Goal: Information Seeking & Learning: Find specific fact

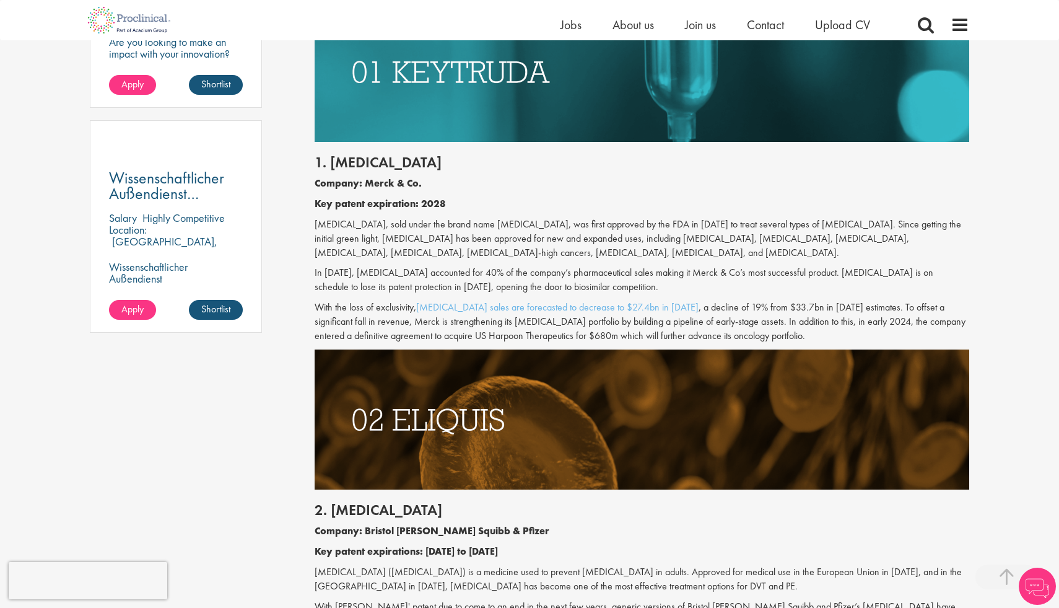
scroll to position [846, 0]
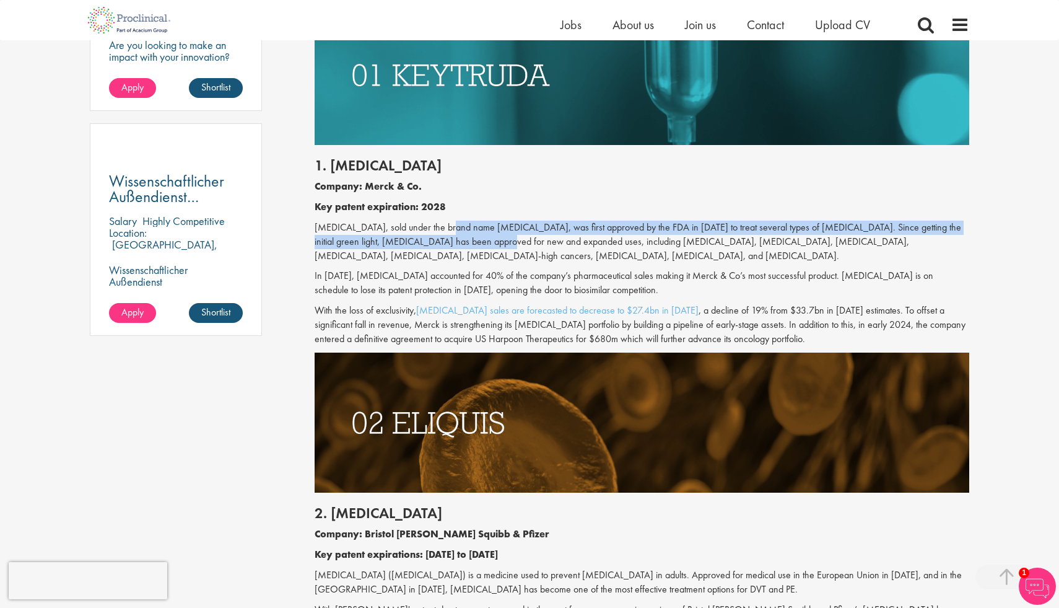
drag, startPoint x: 446, startPoint y: 223, endPoint x: 469, endPoint y: 248, distance: 34.2
click at [469, 248] on p "[MEDICAL_DATA], sold under the brand name [MEDICAL_DATA], was first approved by…" at bounding box center [642, 242] width 655 height 43
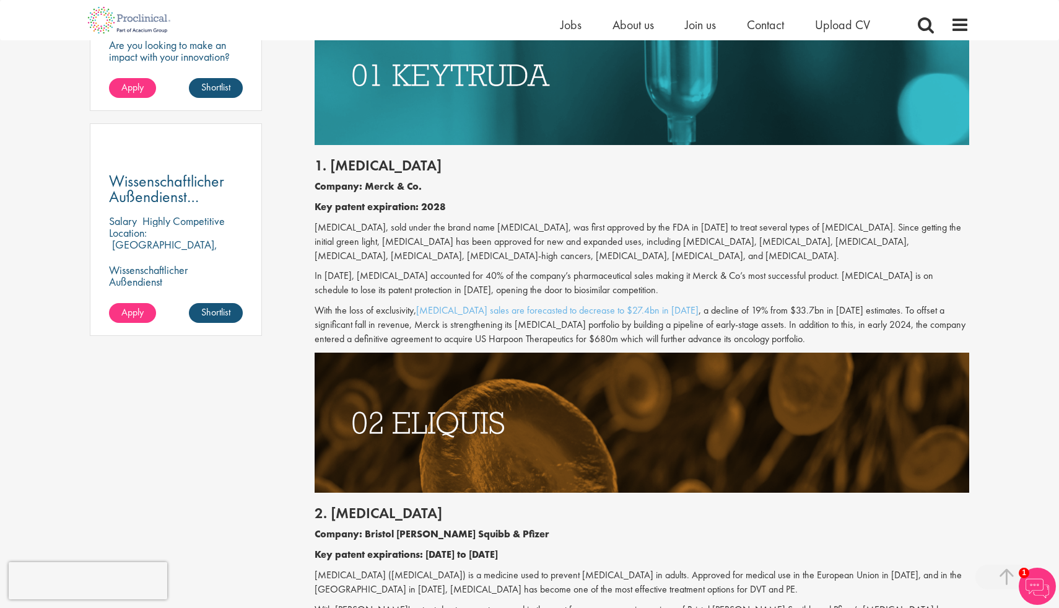
click at [431, 255] on p "[MEDICAL_DATA], sold under the brand name [MEDICAL_DATA], was first approved by…" at bounding box center [642, 242] width 655 height 43
click at [362, 164] on h2 "1. [MEDICAL_DATA]" at bounding box center [642, 165] width 655 height 16
copy h2 "[MEDICAL_DATA]"
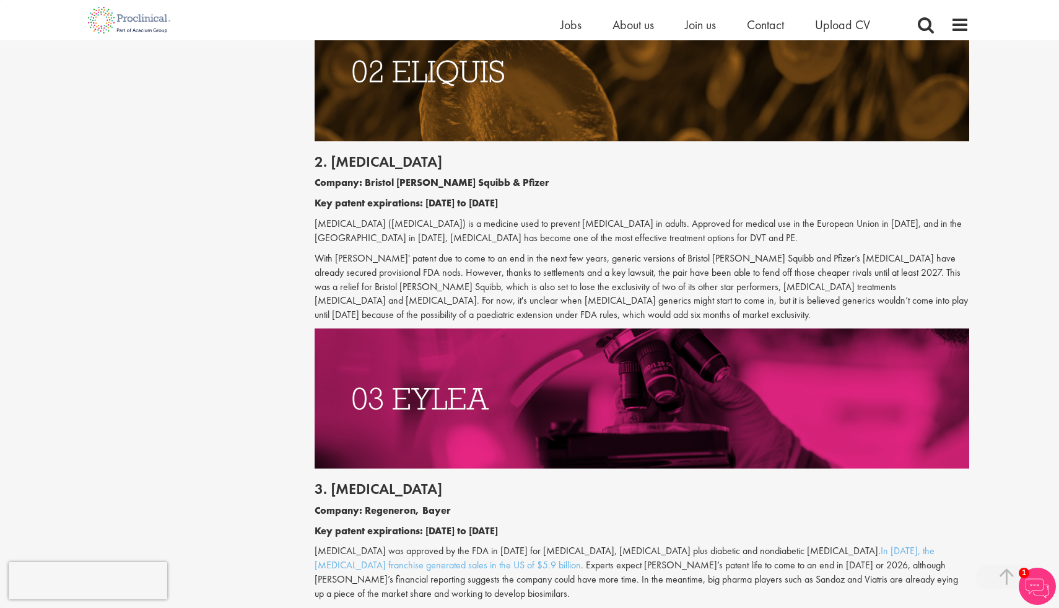
scroll to position [1196, 0]
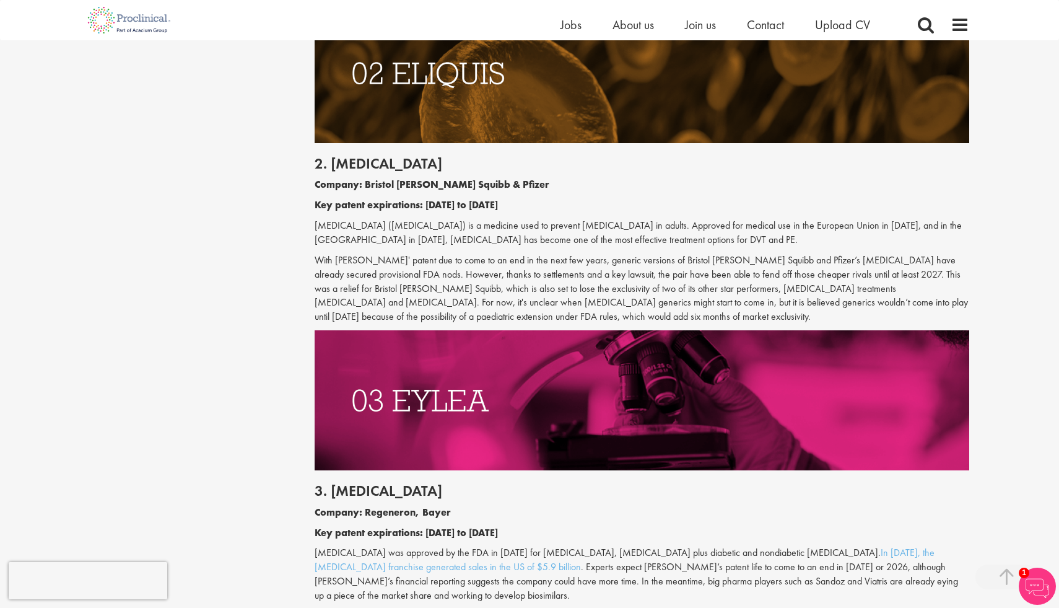
click at [365, 167] on h2 "2. [MEDICAL_DATA]" at bounding box center [642, 163] width 655 height 16
copy h2 "[MEDICAL_DATA]"
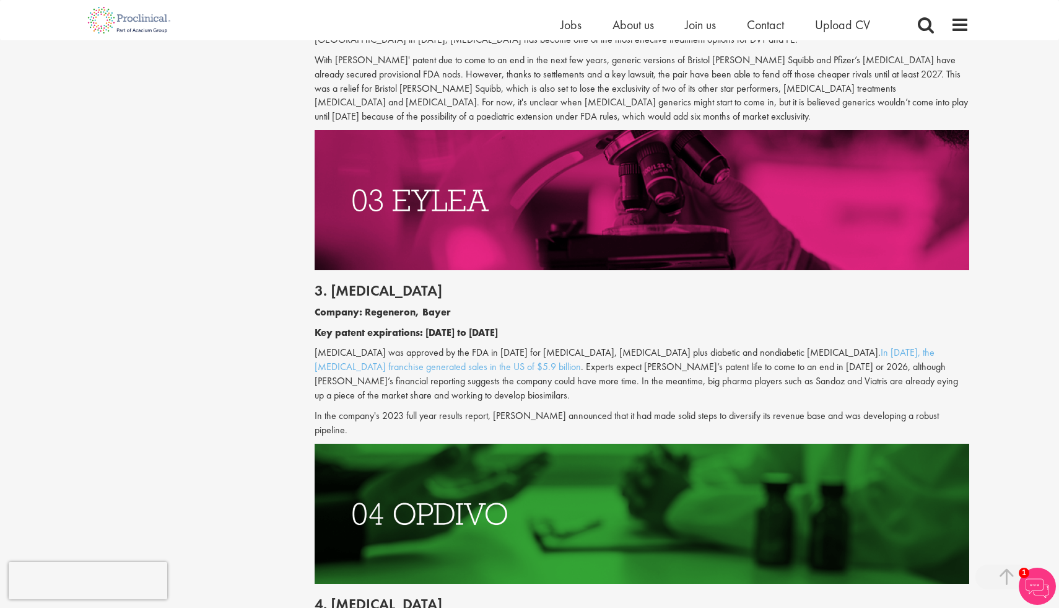
scroll to position [1395, 0]
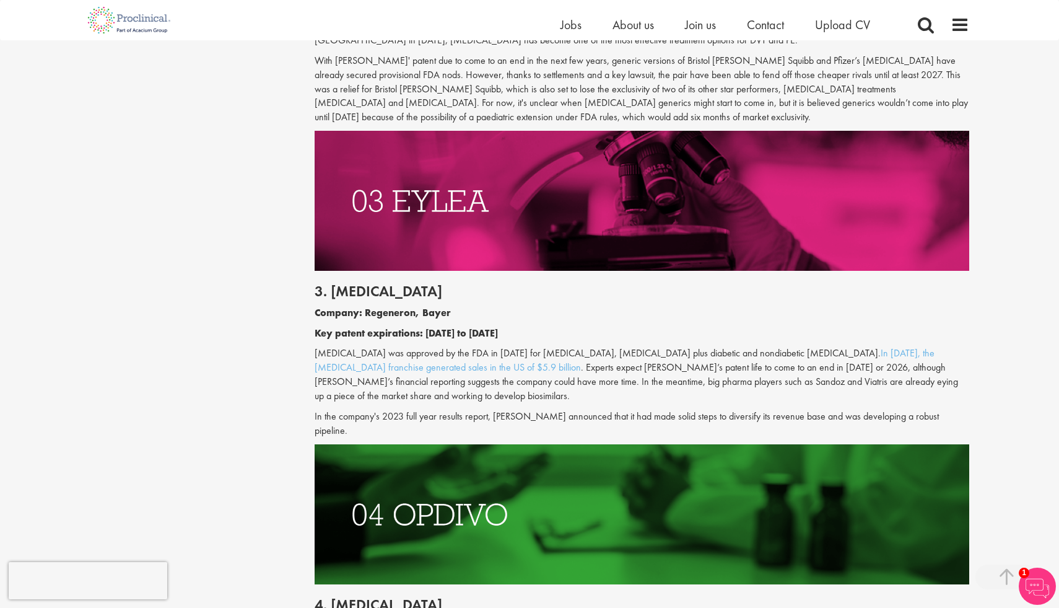
click at [339, 292] on h2 "3. [MEDICAL_DATA]" at bounding box center [642, 291] width 655 height 16
copy h2 "[MEDICAL_DATA]"
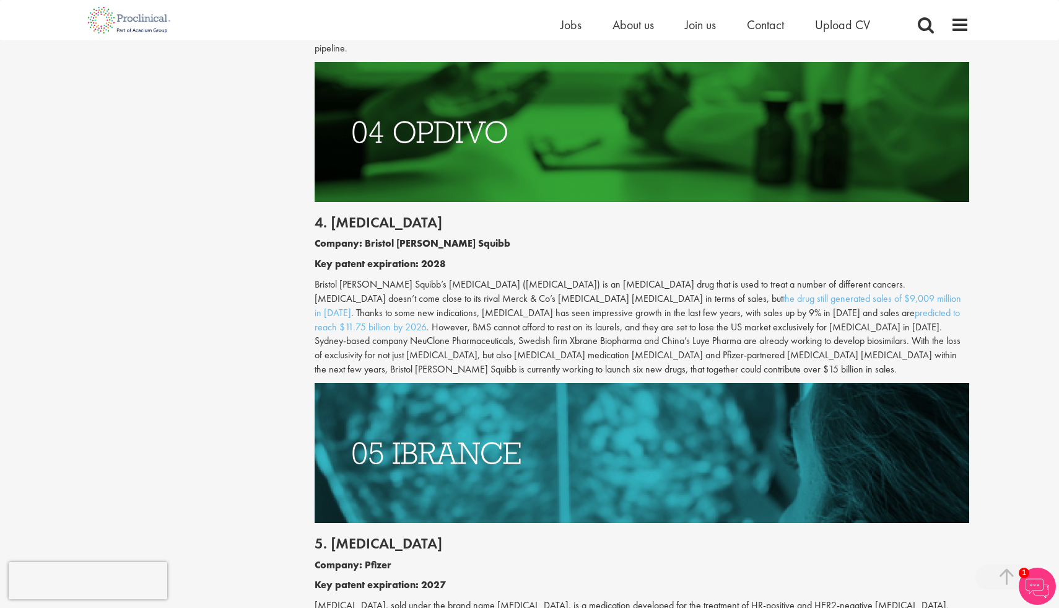
scroll to position [1800, 0]
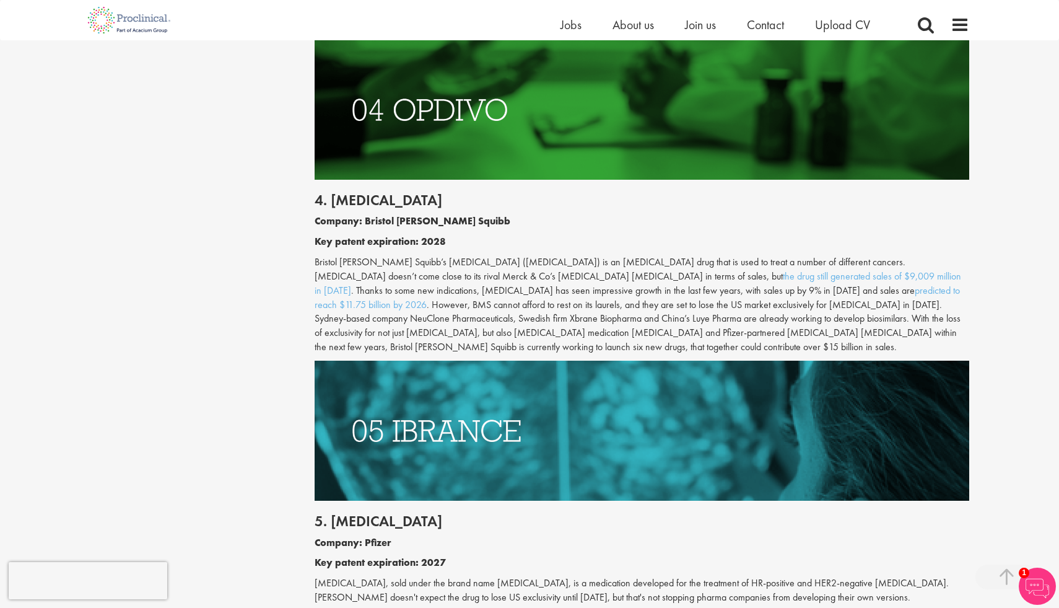
click at [351, 194] on h2 "4. [MEDICAL_DATA]" at bounding box center [642, 200] width 655 height 16
copy h2 "[MEDICAL_DATA]"
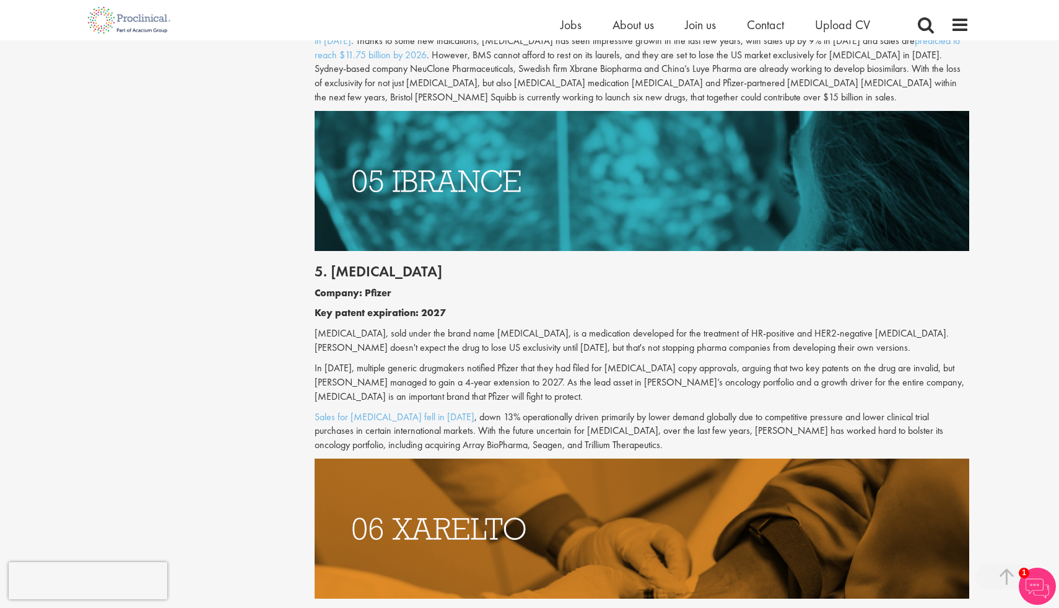
scroll to position [2065, 0]
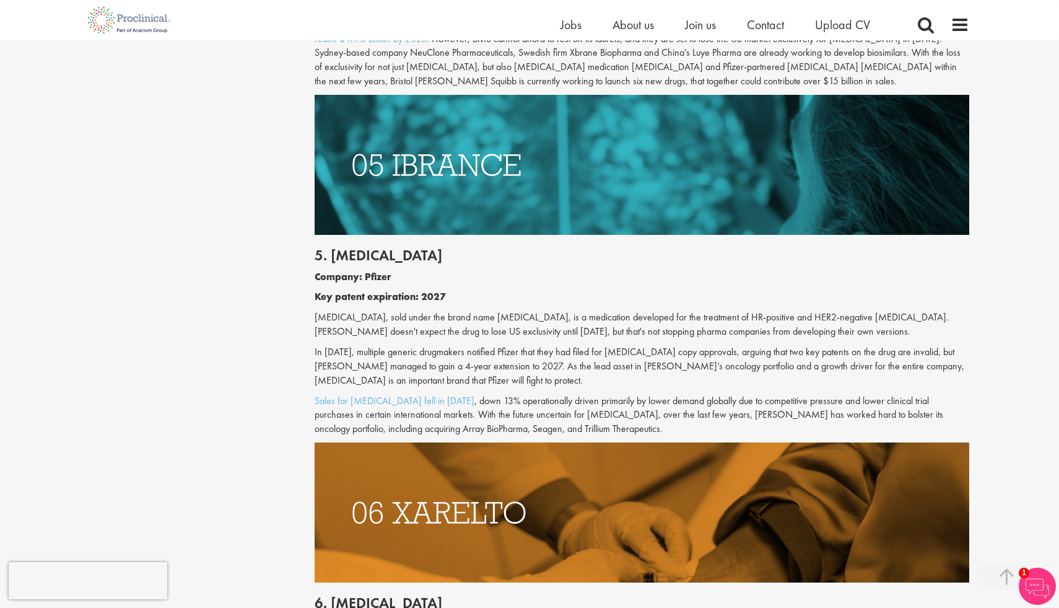
click at [372, 247] on h2 "5. [MEDICAL_DATA]" at bounding box center [642, 255] width 655 height 16
copy h2 "[MEDICAL_DATA]"
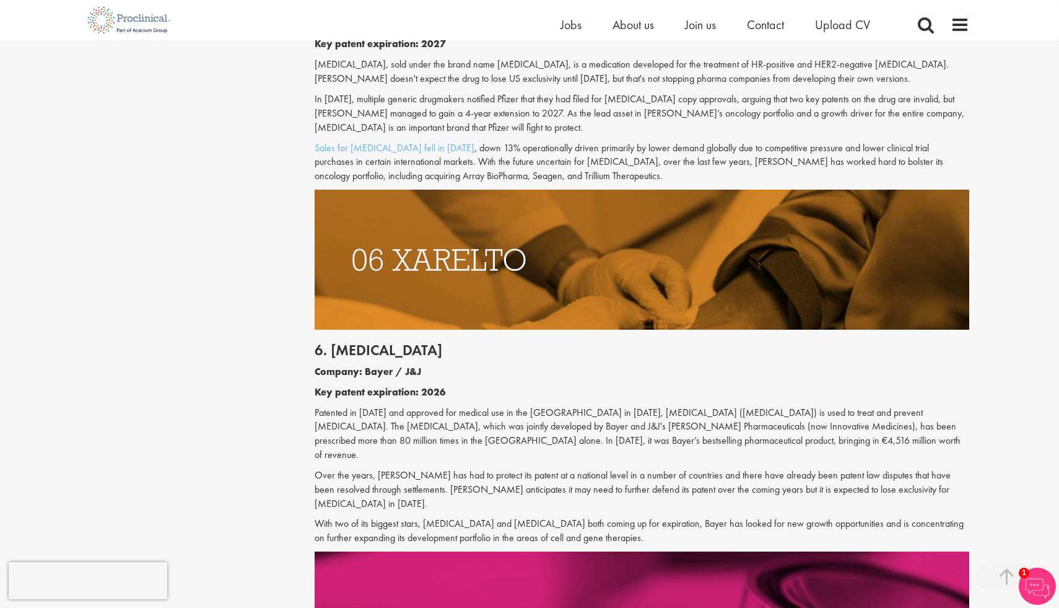
scroll to position [2317, 0]
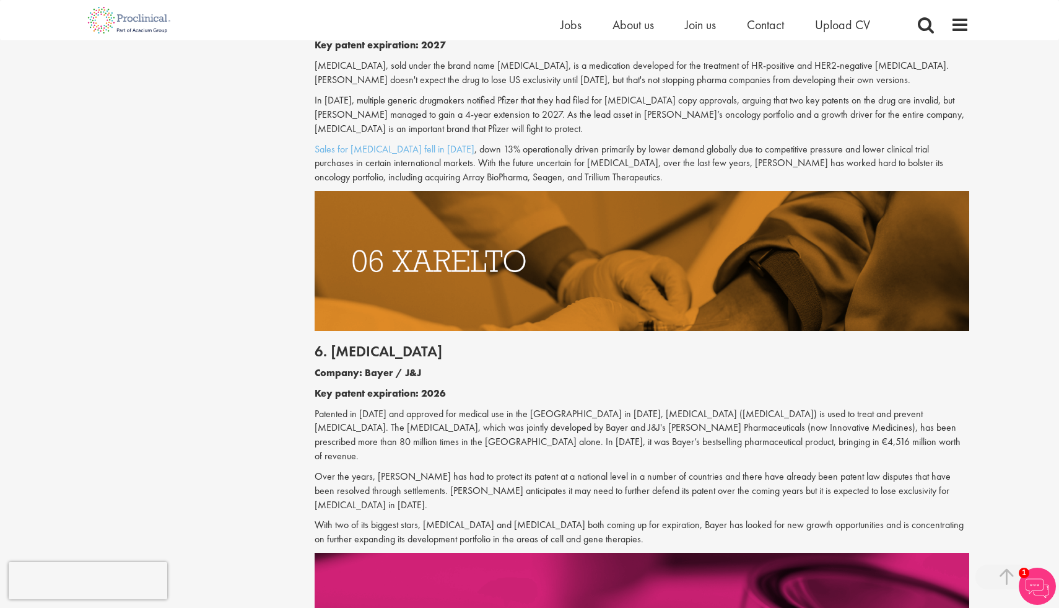
click at [387, 343] on h2 "6. [MEDICAL_DATA]" at bounding box center [642, 351] width 655 height 16
click at [371, 343] on h2 "6. [MEDICAL_DATA]" at bounding box center [642, 351] width 655 height 16
copy h2 "[MEDICAL_DATA]"
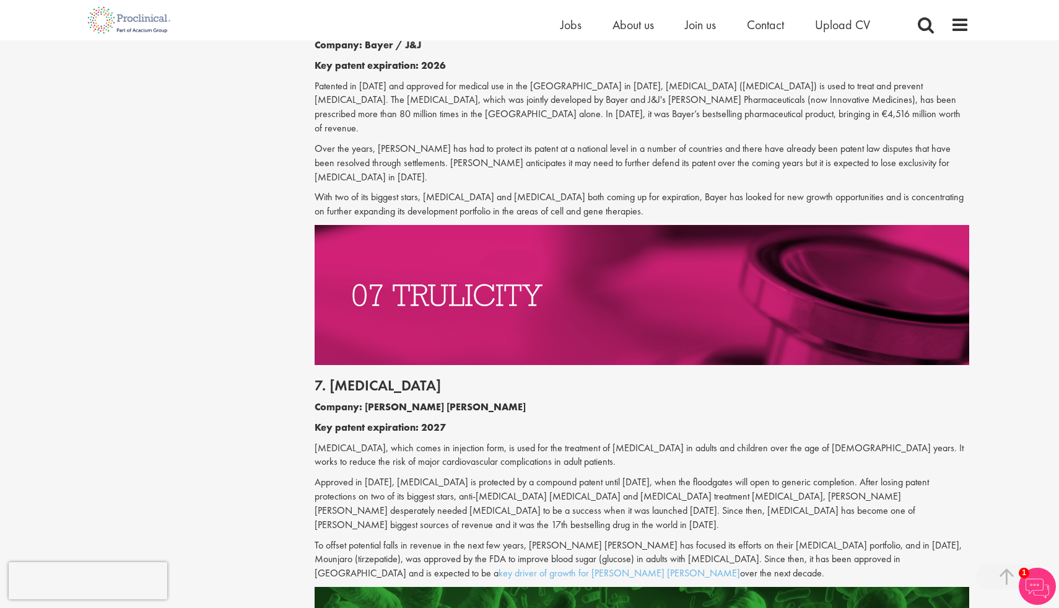
scroll to position [2670, 0]
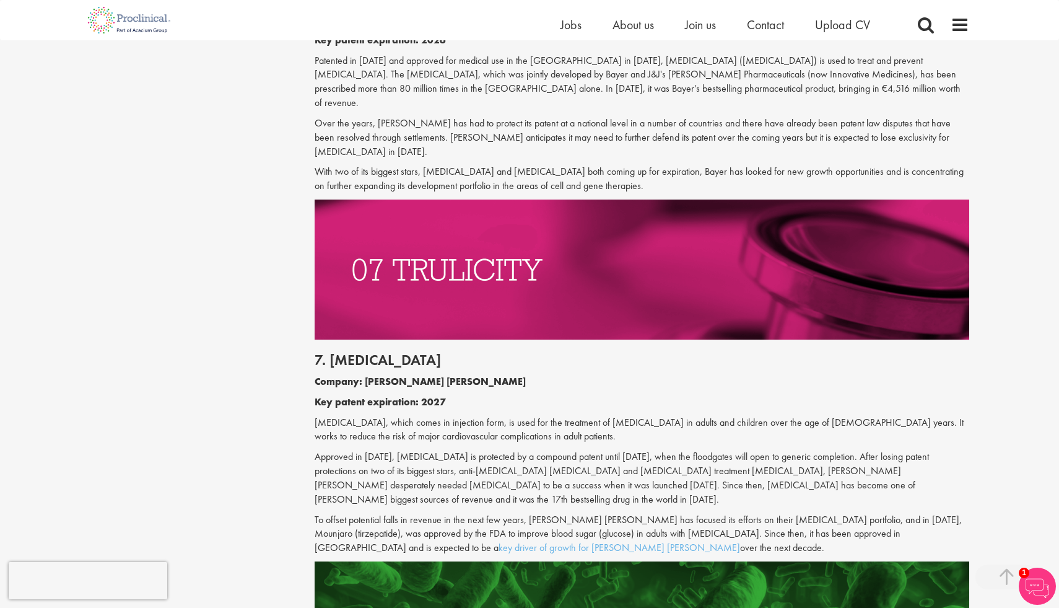
click at [357, 352] on h2 "7. [MEDICAL_DATA]" at bounding box center [642, 360] width 655 height 16
copy h2 "[MEDICAL_DATA]"
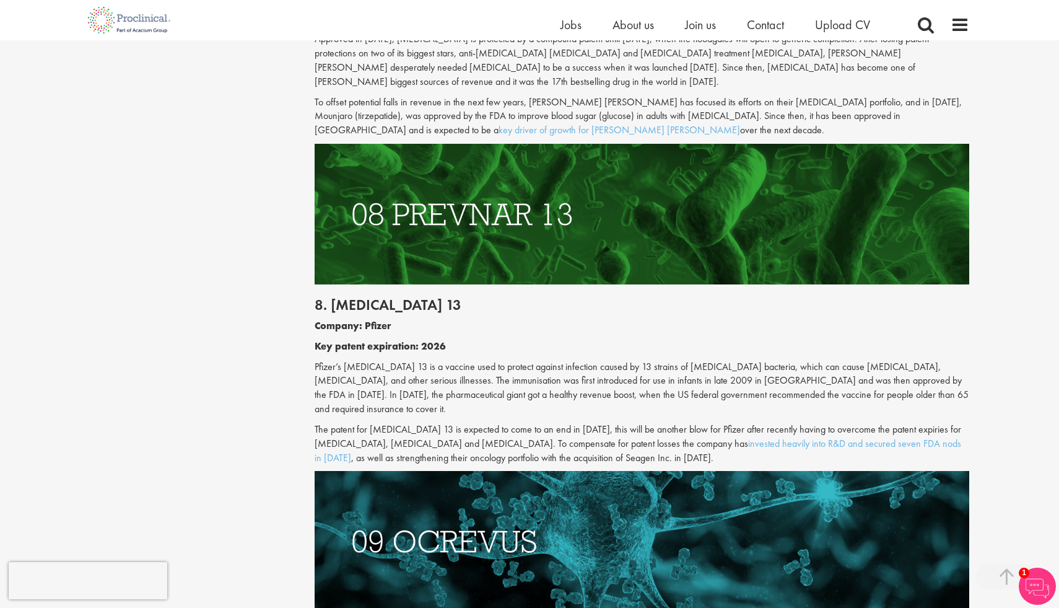
scroll to position [3135, 0]
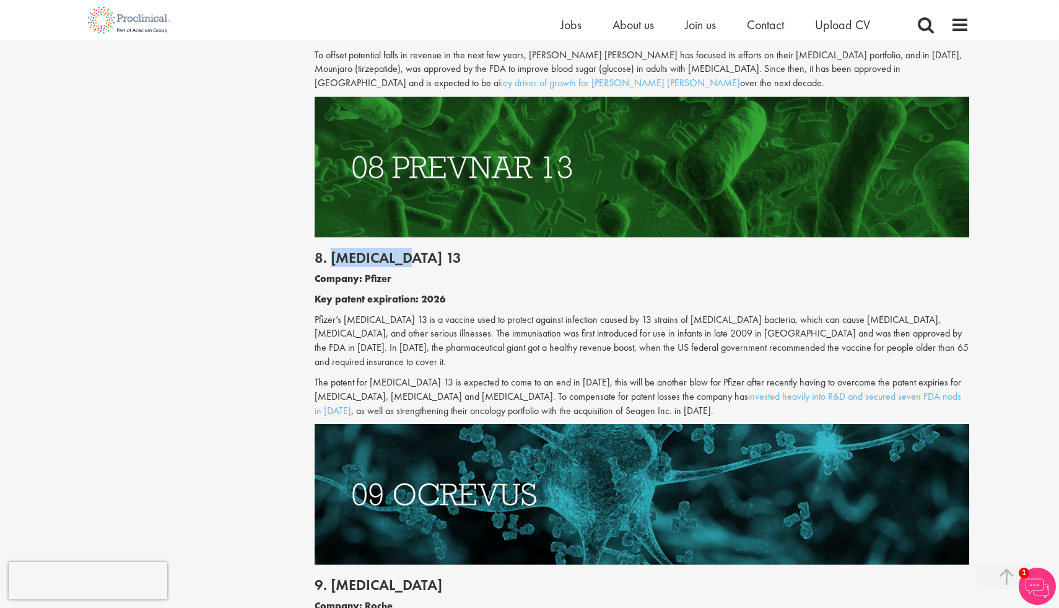
drag, startPoint x: 331, startPoint y: 190, endPoint x: 447, endPoint y: 190, distance: 115.2
click at [447, 250] on h2 "8. [MEDICAL_DATA] 13" at bounding box center [642, 258] width 655 height 16
copy h2 "[MEDICAL_DATA] 13"
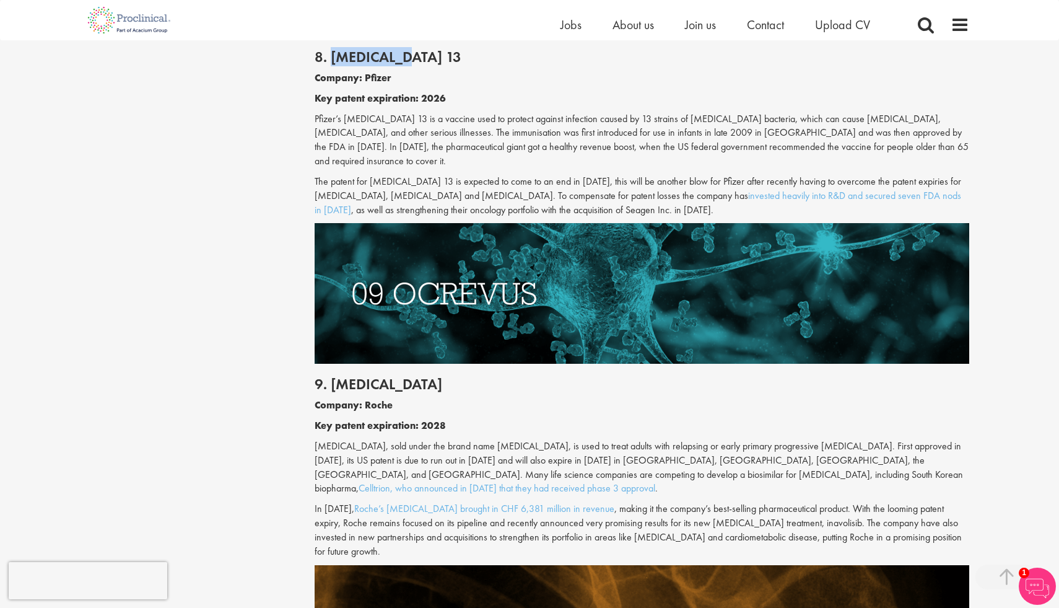
scroll to position [3378, 0]
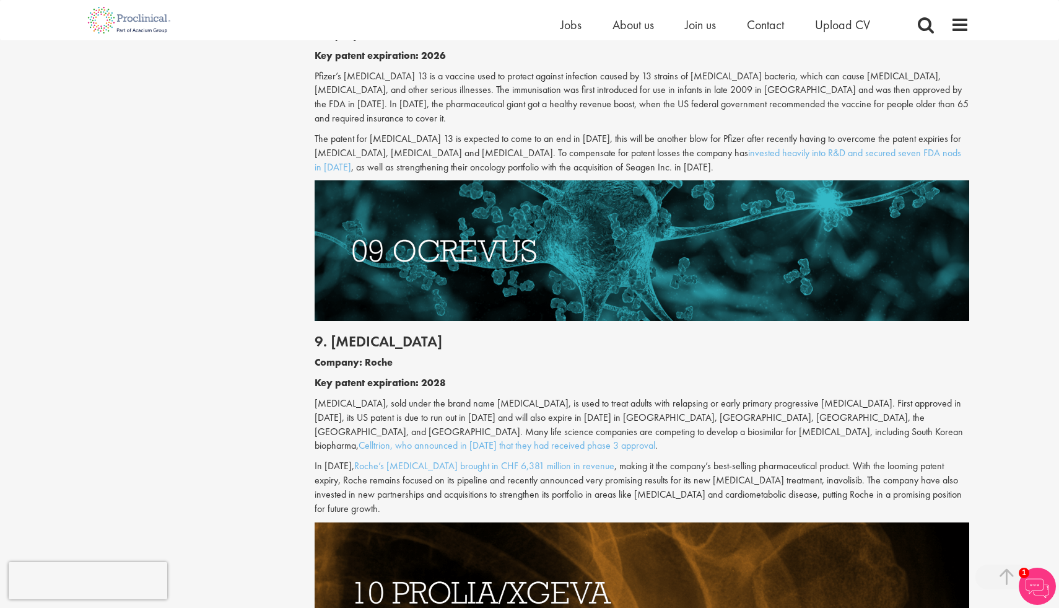
click at [367, 333] on h2 "9. [MEDICAL_DATA]" at bounding box center [642, 341] width 655 height 16
copy h2 "[MEDICAL_DATA]"
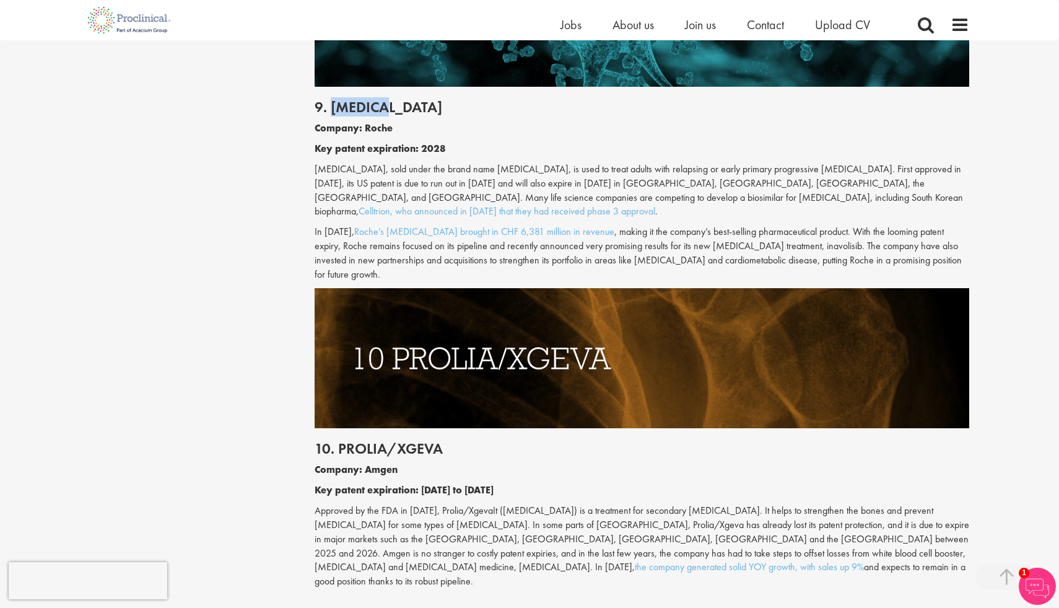
scroll to position [3615, 0]
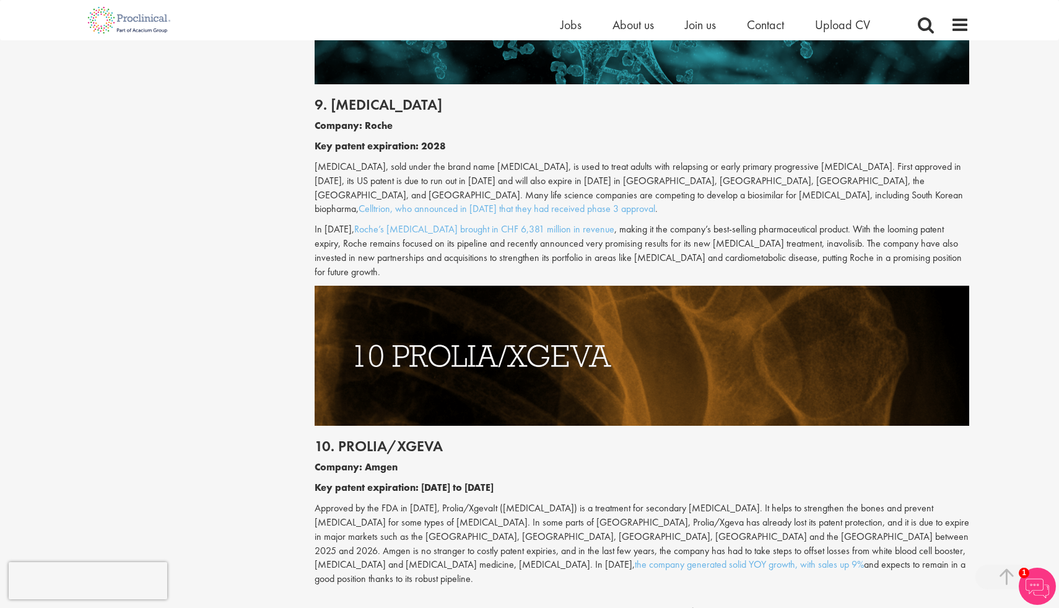
click at [376, 438] on h2 "10. Prolia/Xgeva" at bounding box center [642, 446] width 655 height 16
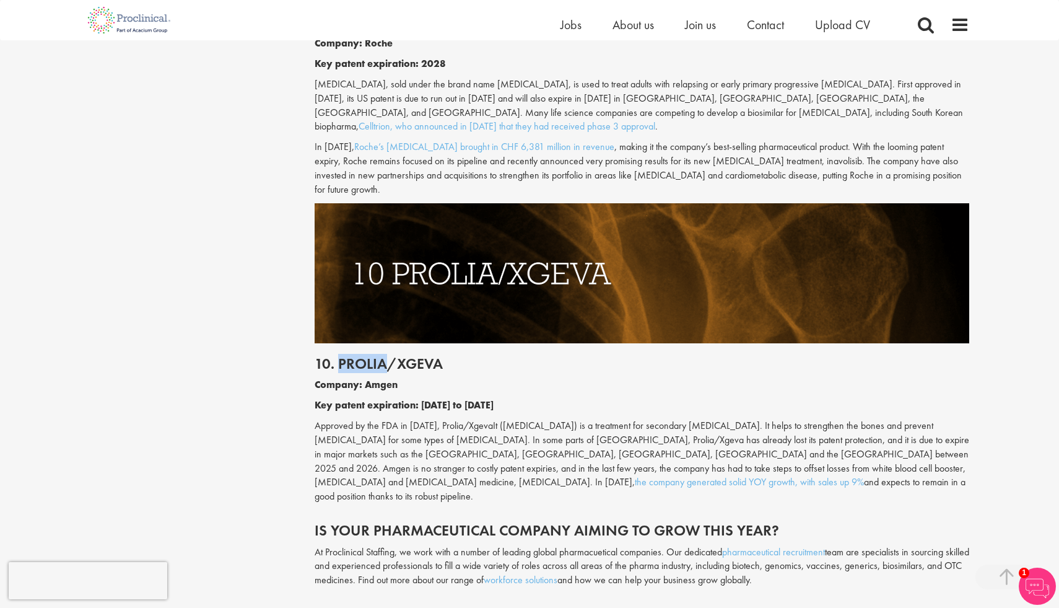
scroll to position [3696, 0]
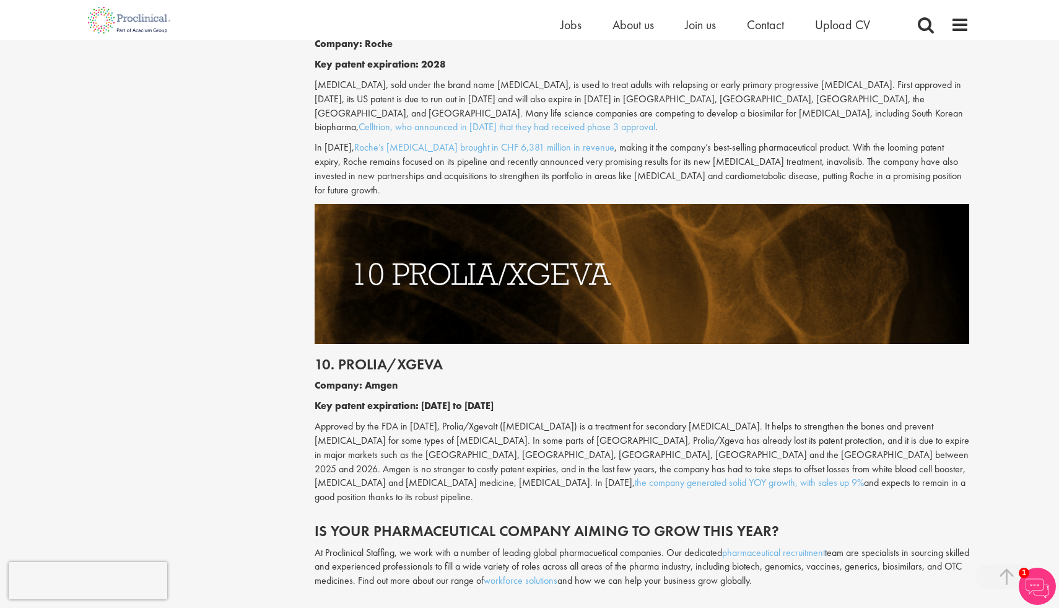
click at [589, 419] on p "Approved by the FDA in [DATE], Prolia/XgevaIt ([MEDICAL_DATA]) is a treatment f…" at bounding box center [642, 461] width 655 height 85
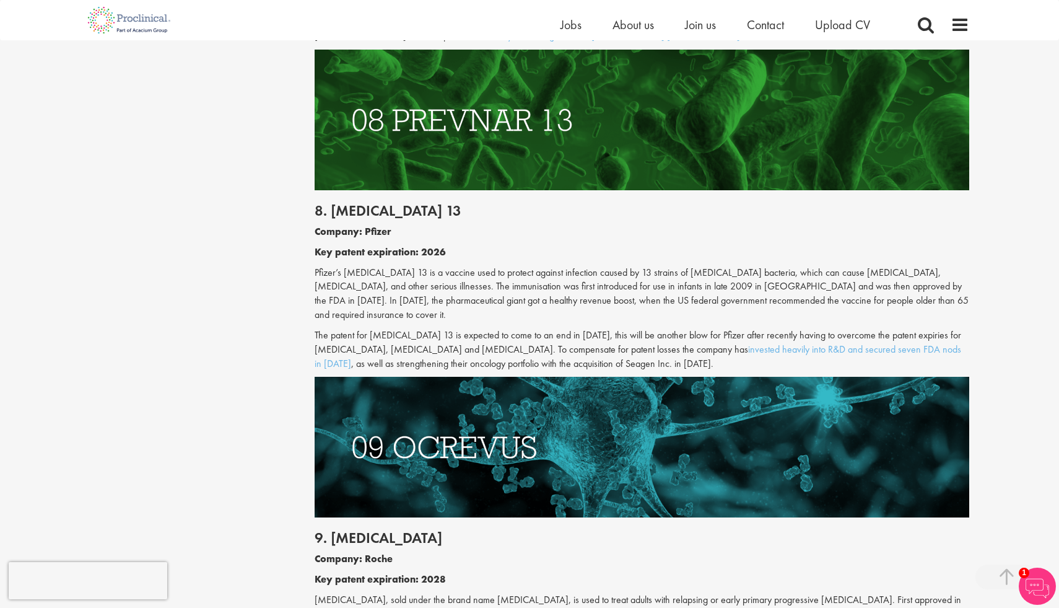
scroll to position [3086, 0]
